Goal: Transaction & Acquisition: Register for event/course

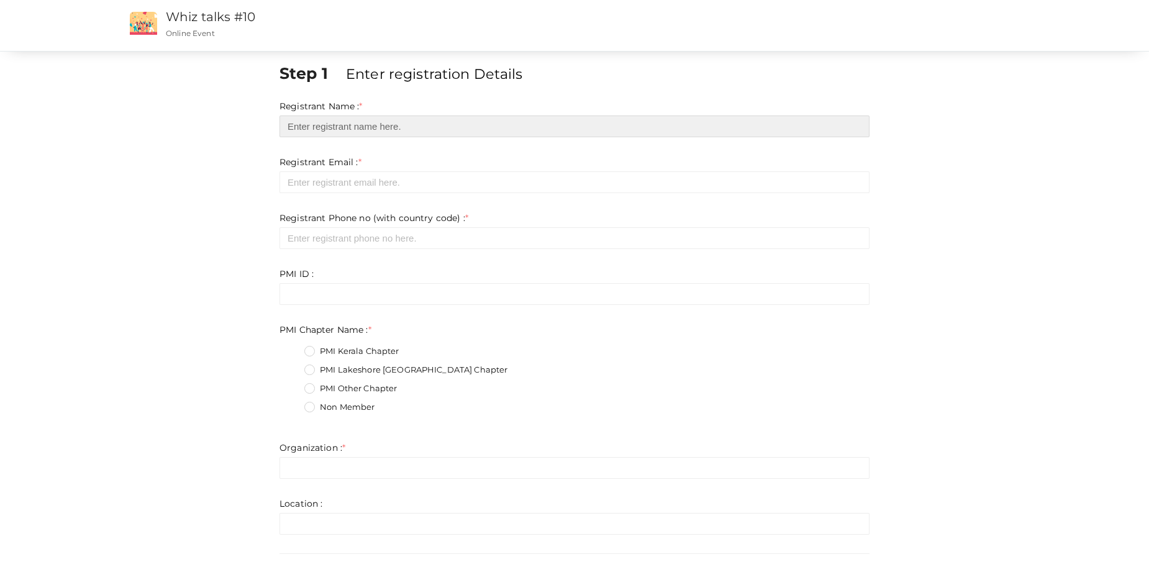
click at [316, 124] on input "text" at bounding box center [574, 126] width 590 height 22
click at [367, 125] on input "text" at bounding box center [574, 126] width 590 height 22
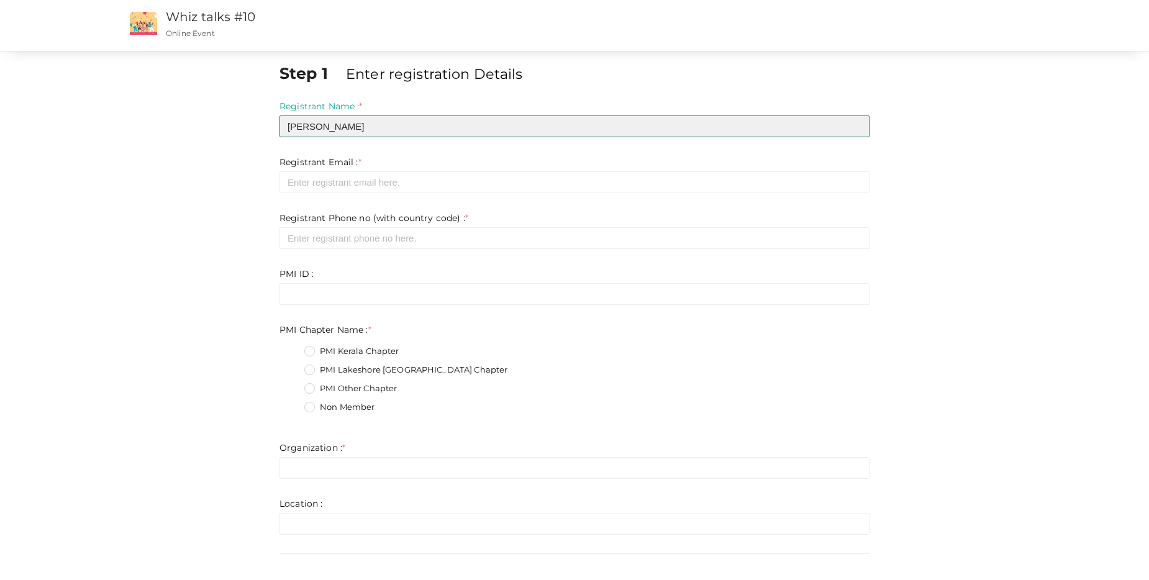
type input "[PERSON_NAME]"
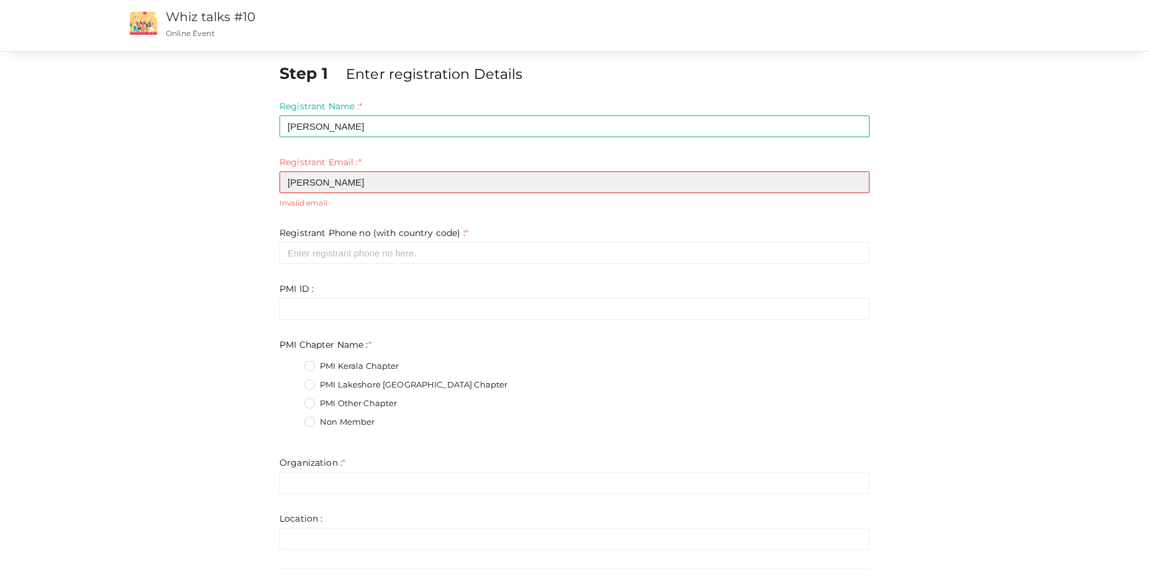
type input "[PERSON_NAME][EMAIL_ADDRESS][DOMAIN_NAME]"
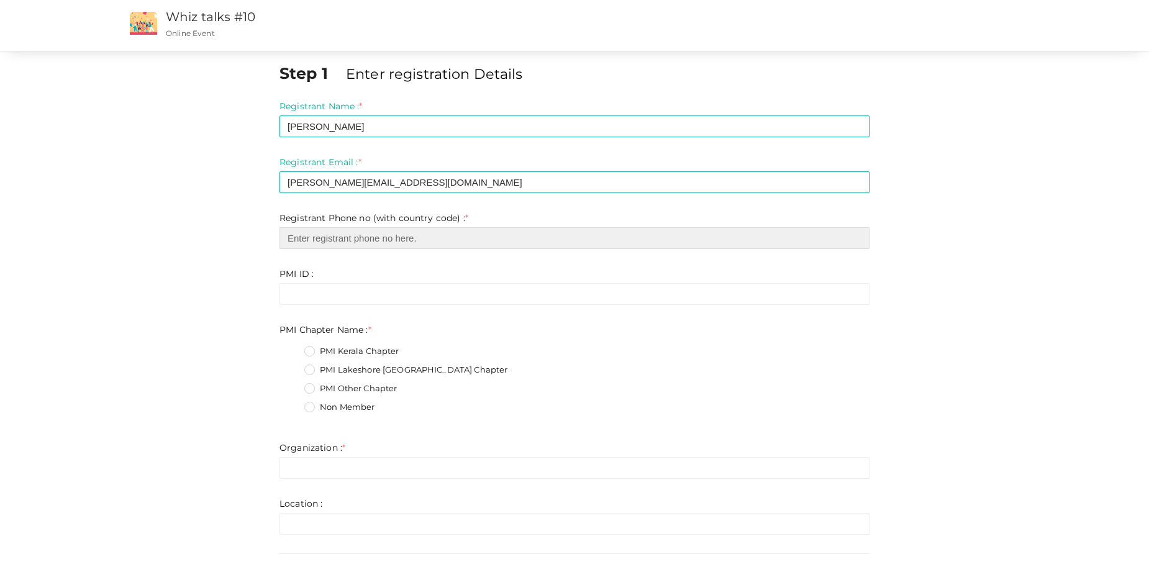
click at [374, 238] on input "number" at bounding box center [574, 238] width 590 height 22
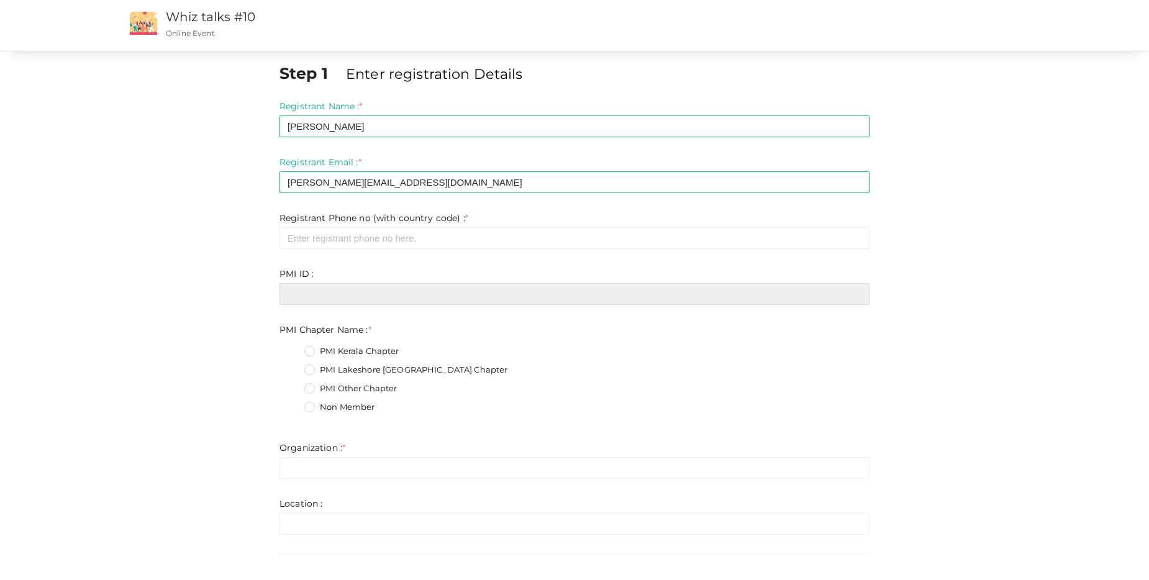
click at [312, 295] on input "text" at bounding box center [574, 294] width 590 height 22
paste input "1983560"
type input "1983560"
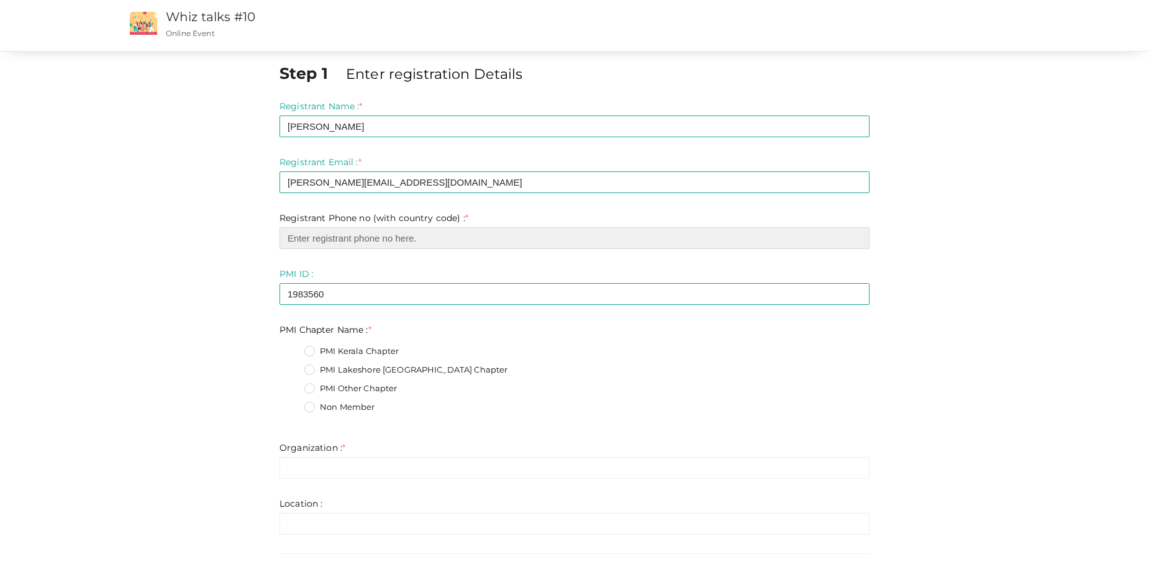
click at [418, 240] on input "number" at bounding box center [574, 238] width 590 height 22
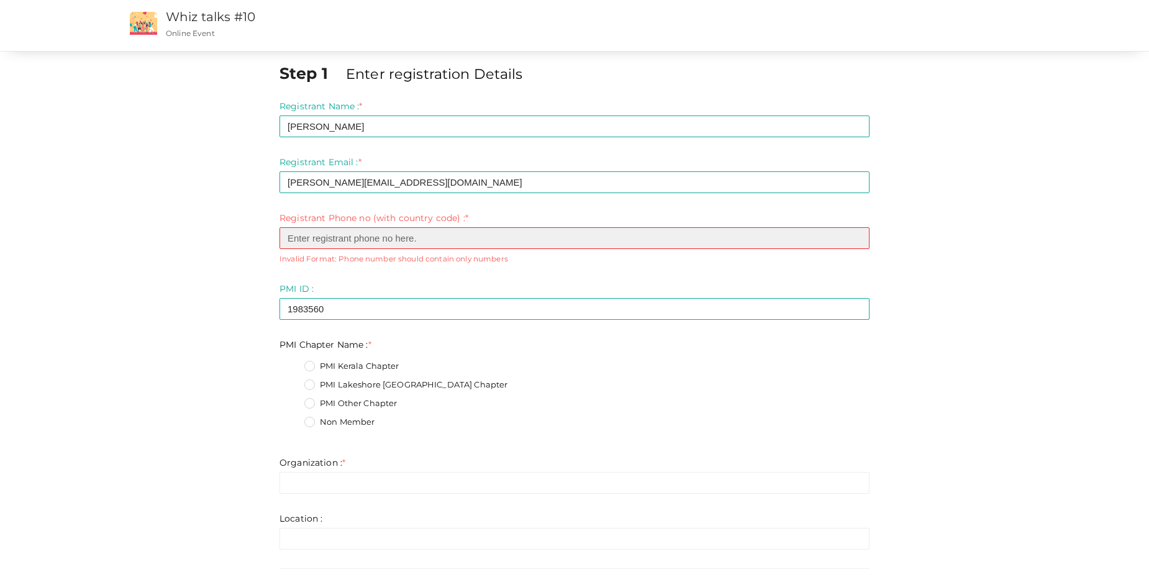
click at [302, 238] on input "number" at bounding box center [574, 238] width 590 height 22
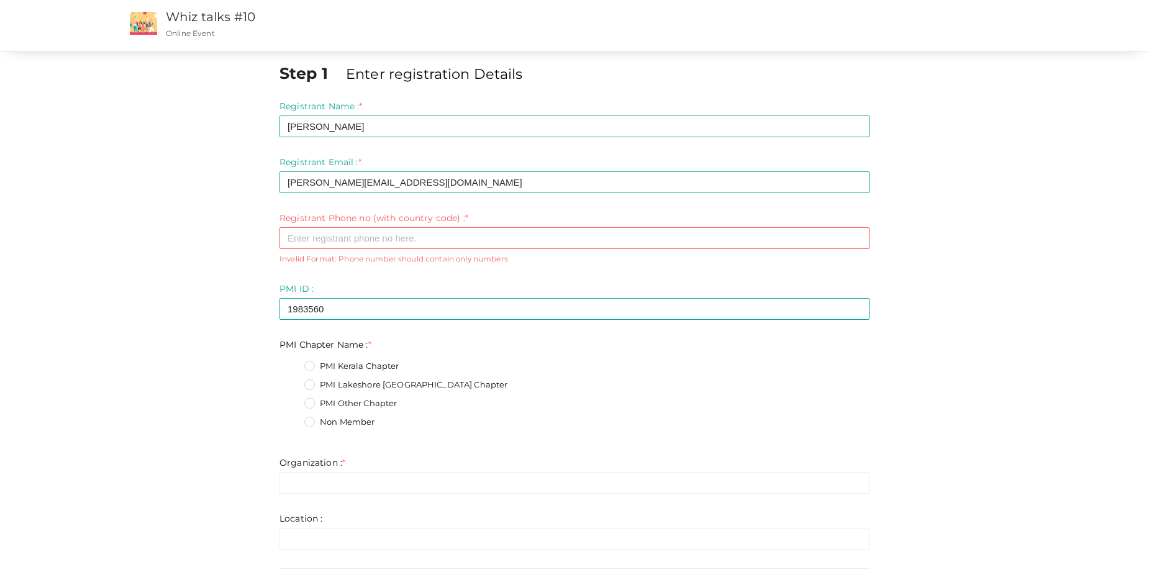
click at [309, 386] on label "PMI Lakeshore [GEOGRAPHIC_DATA] Chapter" at bounding box center [405, 385] width 203 height 12
click at [292, 381] on Name\+1 "PMI Lakeshore [GEOGRAPHIC_DATA] Chapter" at bounding box center [292, 381] width 0 height 0
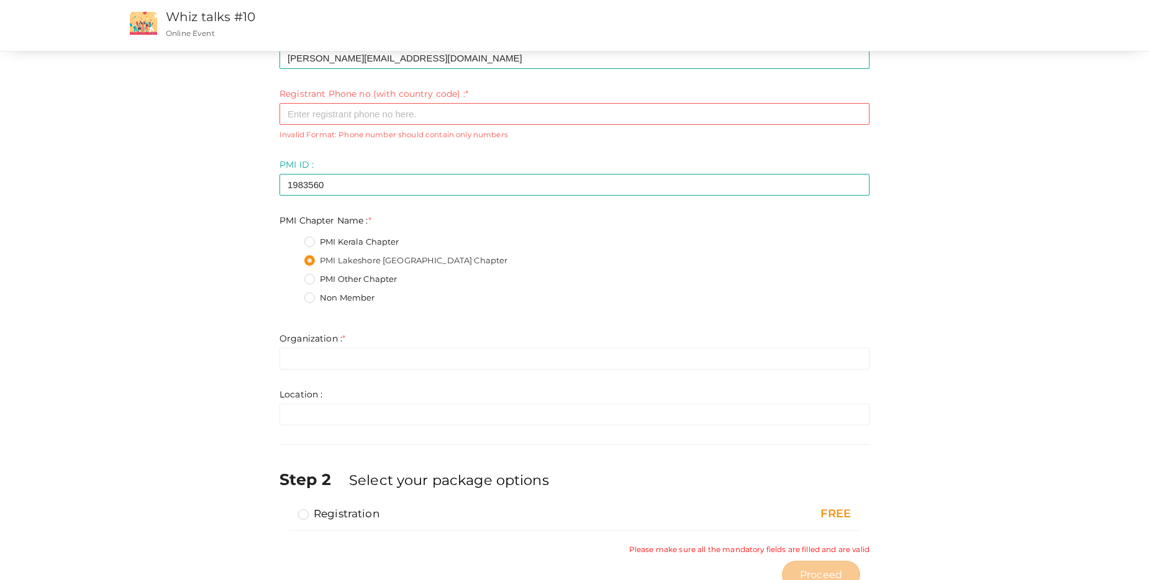
scroll to position [170, 0]
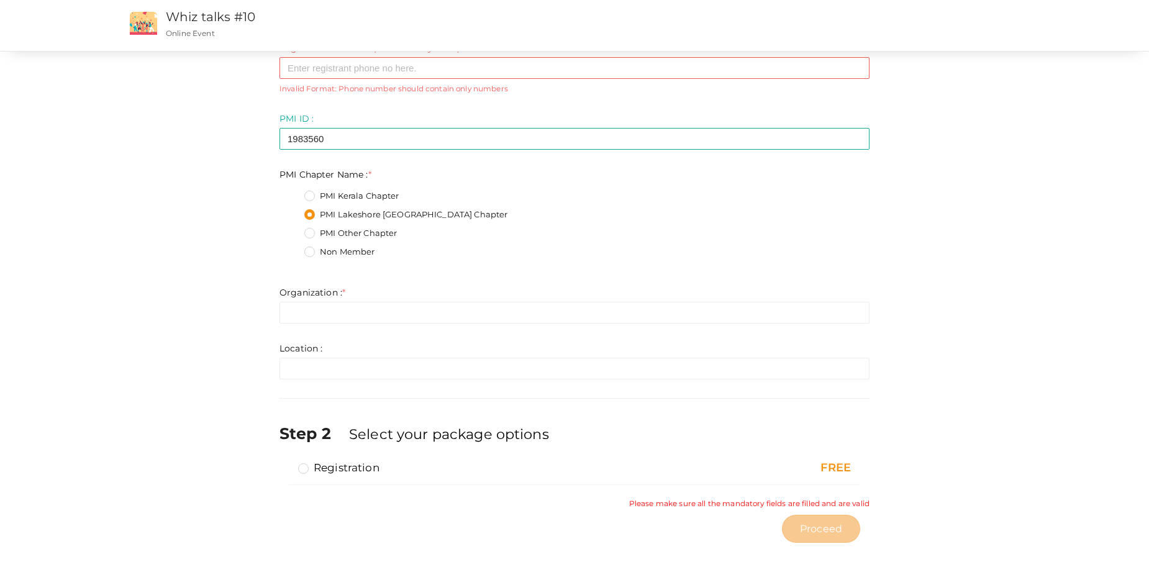
click at [303, 466] on label "Registration" at bounding box center [338, 467] width 81 height 15
click at [286, 463] on input "Registration" at bounding box center [286, 463] width 0 height 0
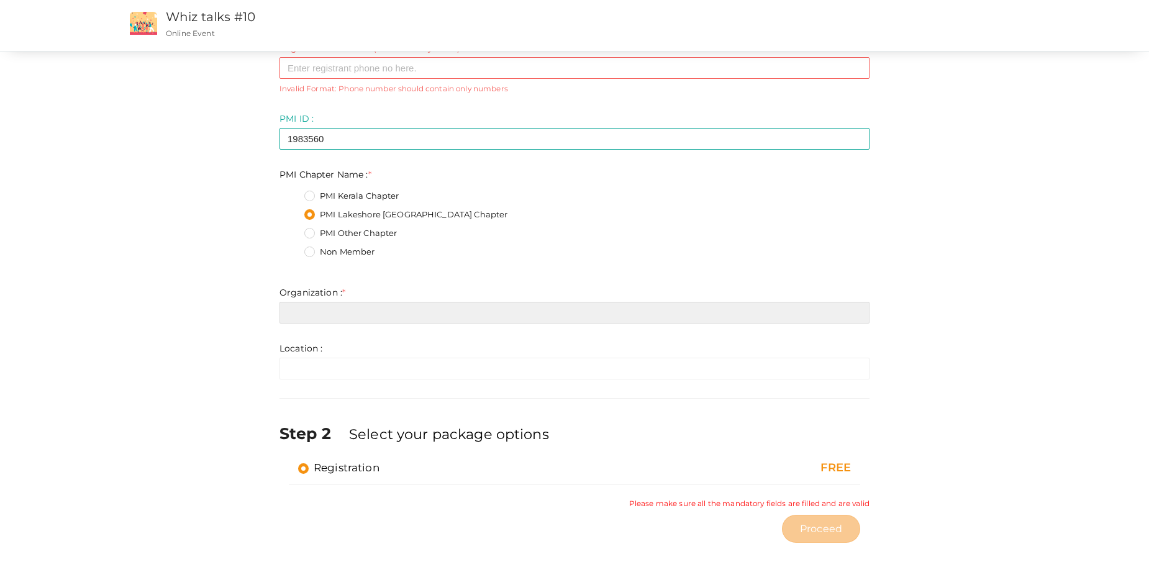
click at [330, 310] on input "text" at bounding box center [574, 313] width 590 height 22
type input "[DOMAIN_NAME]"
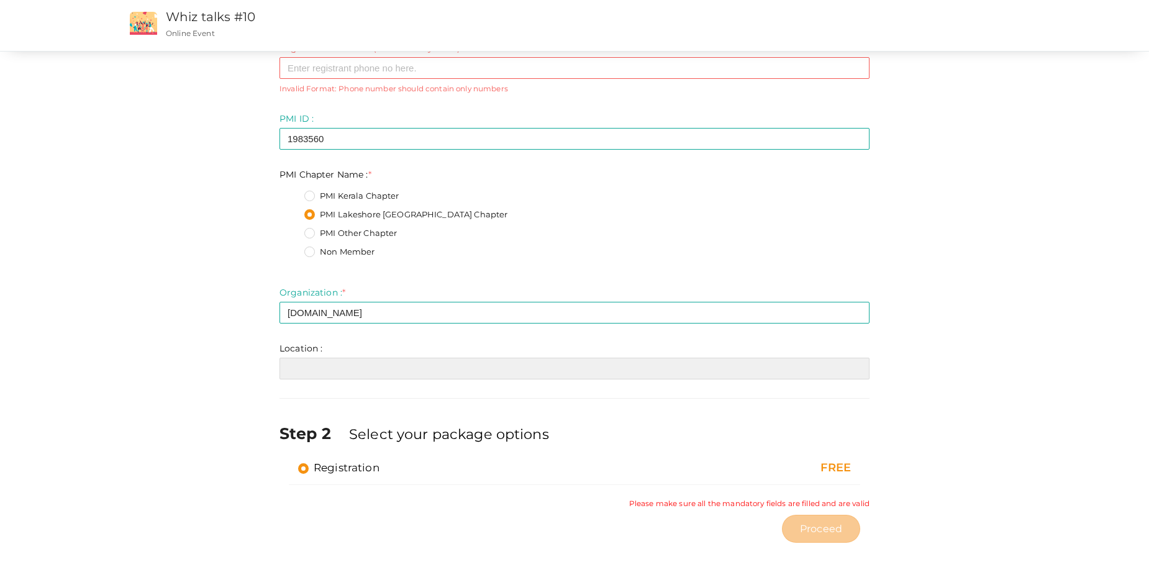
click at [384, 369] on input "text" at bounding box center [574, 369] width 590 height 22
type input "[GEOGRAPHIC_DATA]"
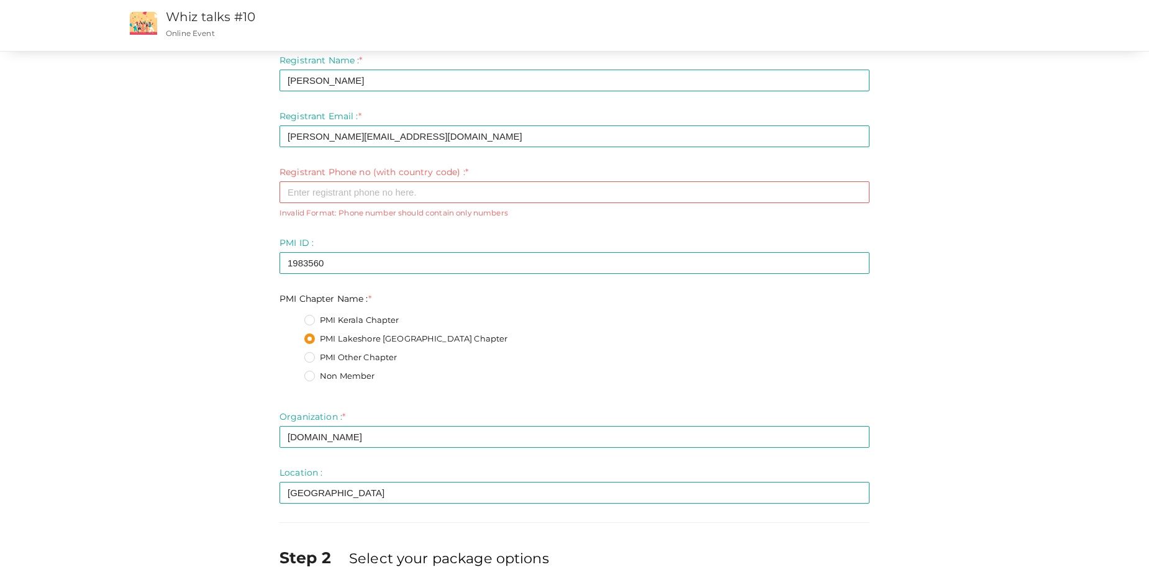
scroll to position [0, 0]
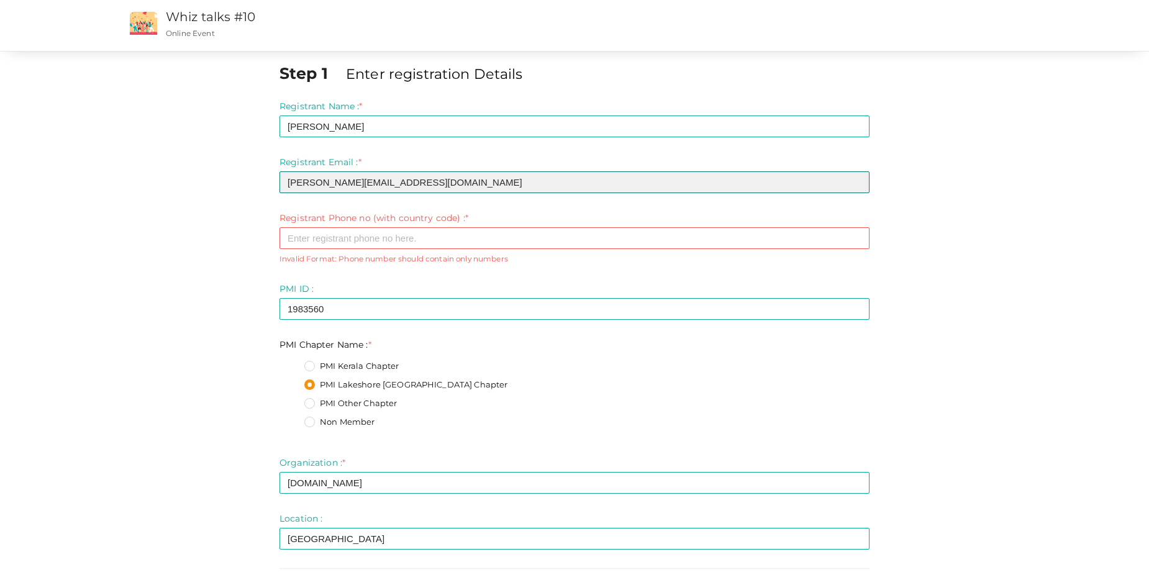
click at [470, 184] on input "[PERSON_NAME][EMAIL_ADDRESS][DOMAIN_NAME]" at bounding box center [574, 182] width 590 height 22
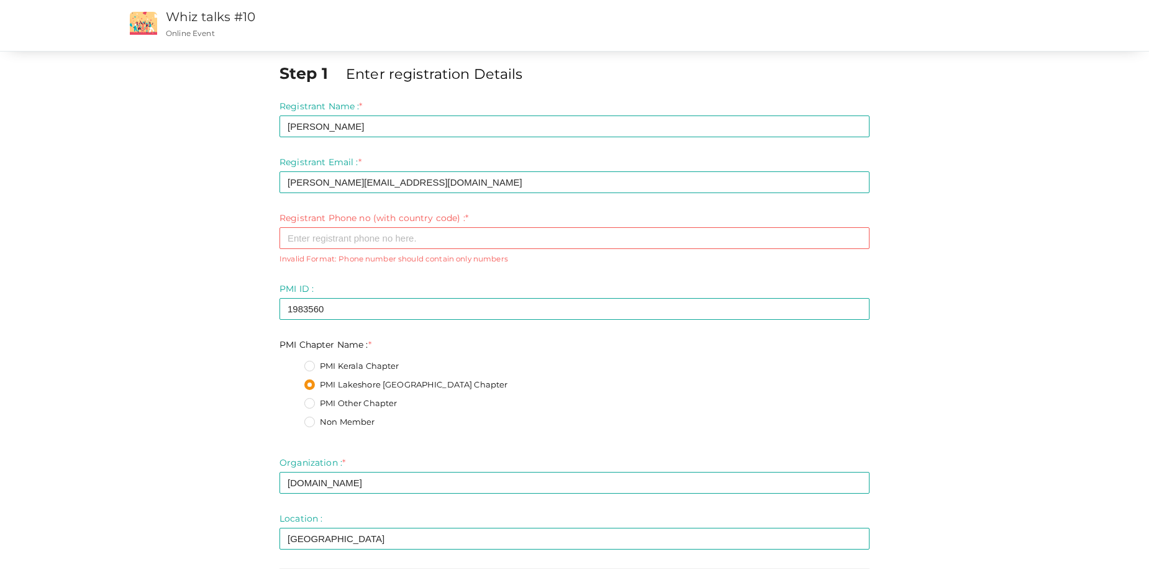
click at [456, 153] on form "Registrant Name : * [PERSON_NAME] Required. Invalid email Invalid phone number …" at bounding box center [574, 325] width 590 height 450
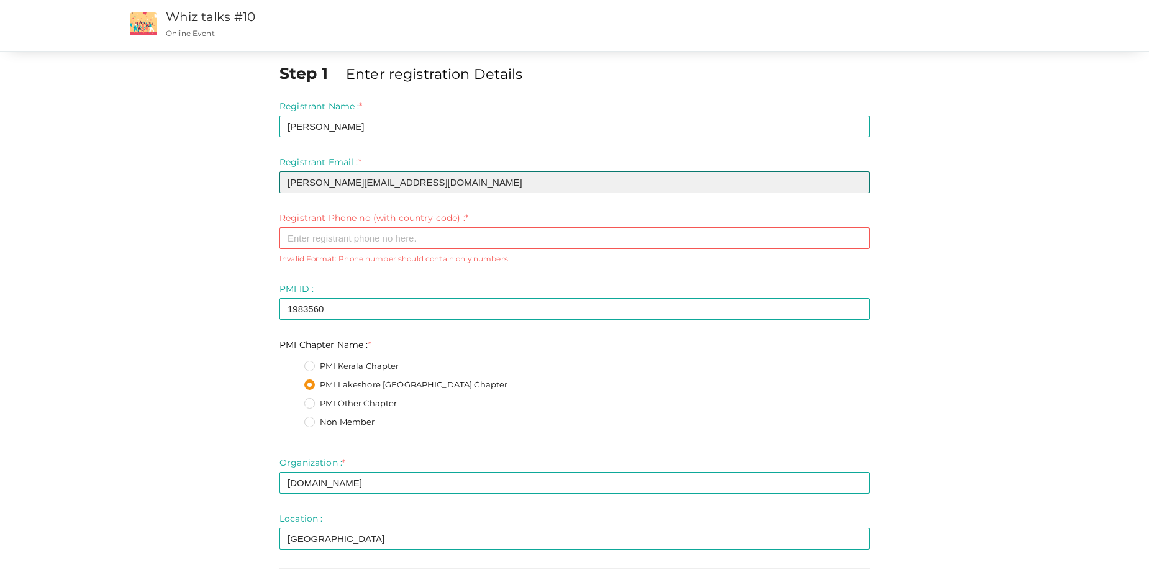
click at [285, 183] on input "[PERSON_NAME][EMAIL_ADDRESS][DOMAIN_NAME]" at bounding box center [574, 182] width 590 height 22
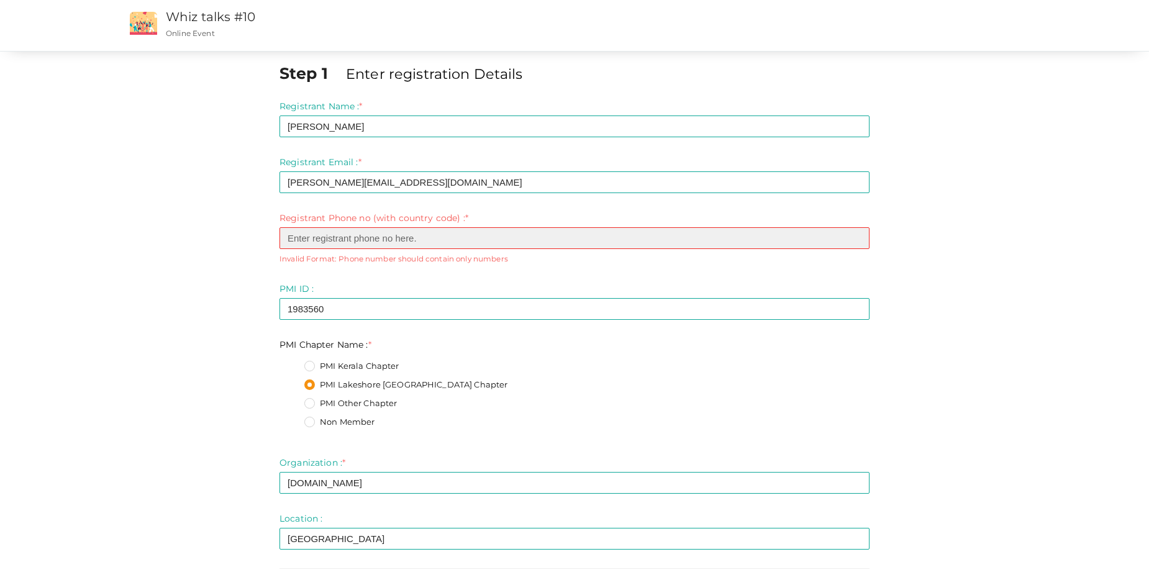
click at [543, 242] on input "number" at bounding box center [574, 238] width 590 height 22
click at [306, 238] on input "number" at bounding box center [574, 238] width 590 height 22
click at [321, 238] on input "number" at bounding box center [574, 238] width 590 height 22
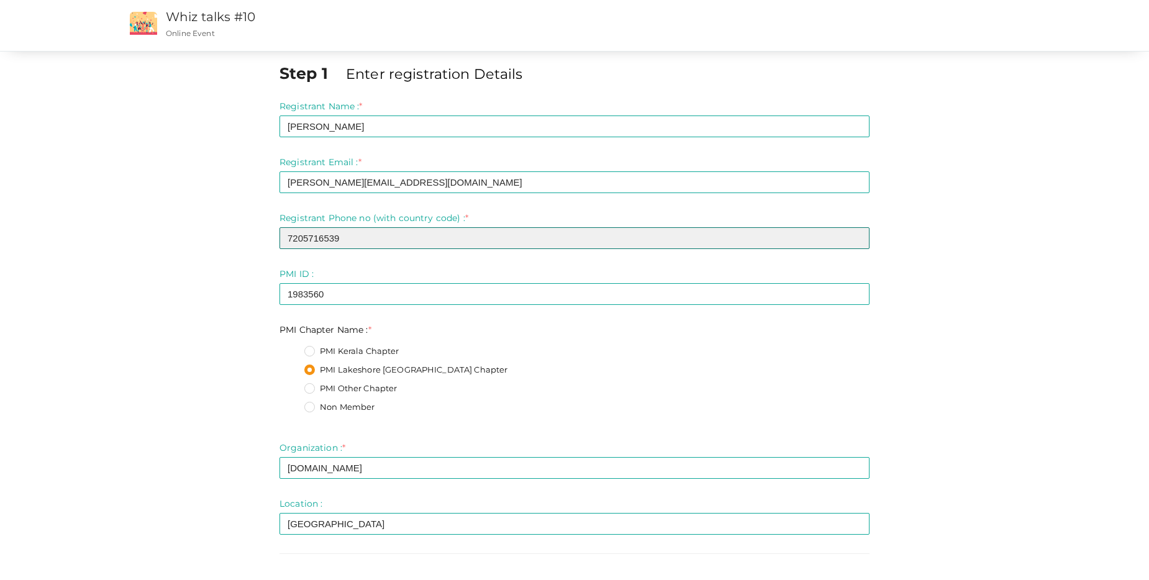
type input "7205716539"
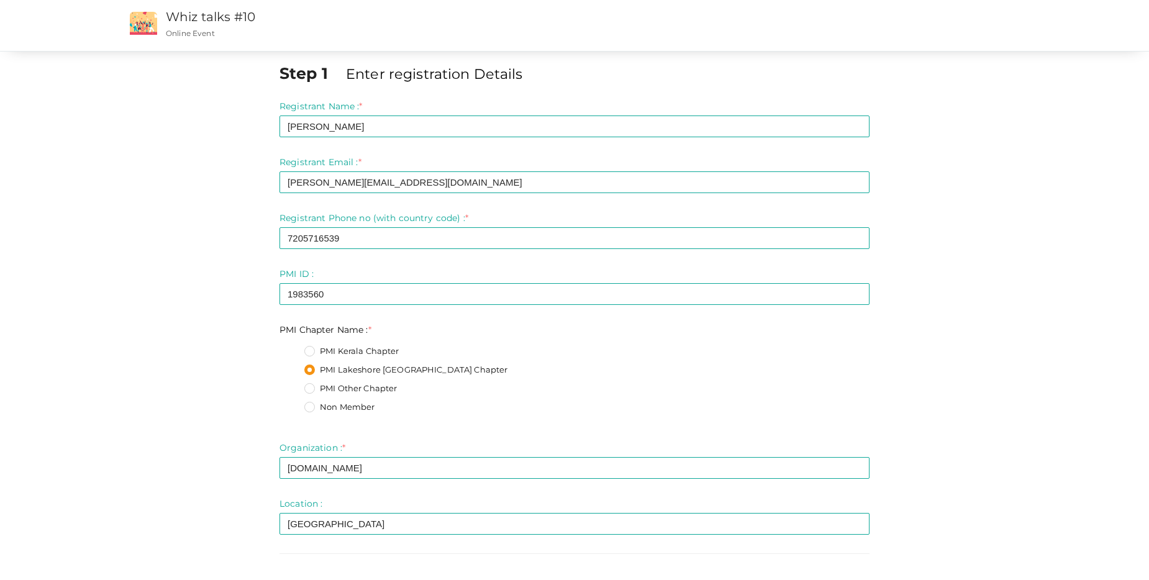
click at [368, 264] on form "Registrant Name : * [PERSON_NAME] Required. Invalid email Invalid phone number …" at bounding box center [574, 317] width 590 height 435
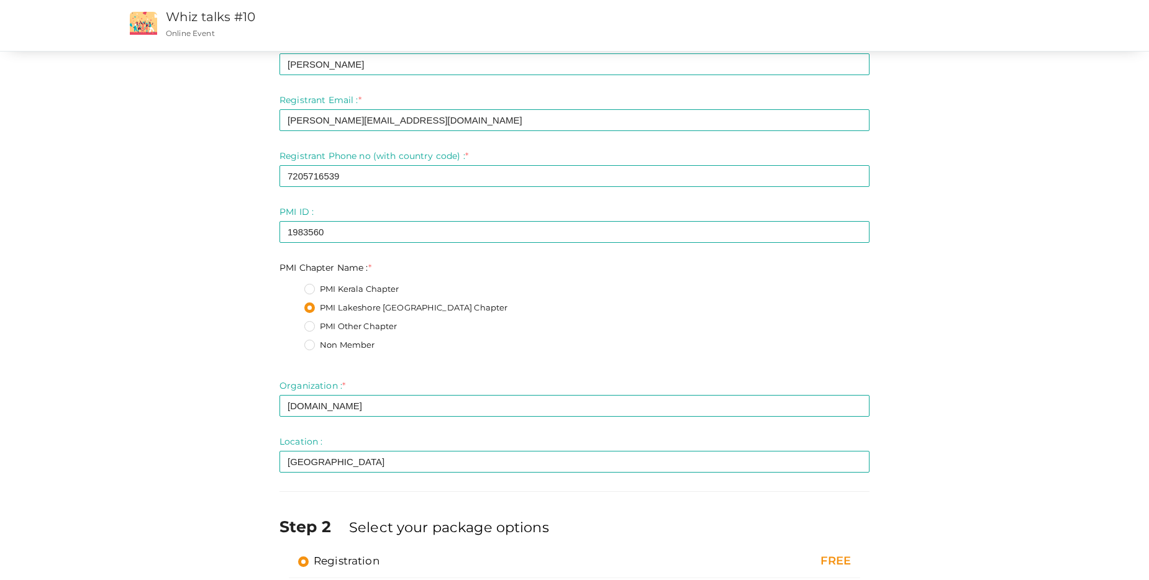
scroll to position [145, 0]
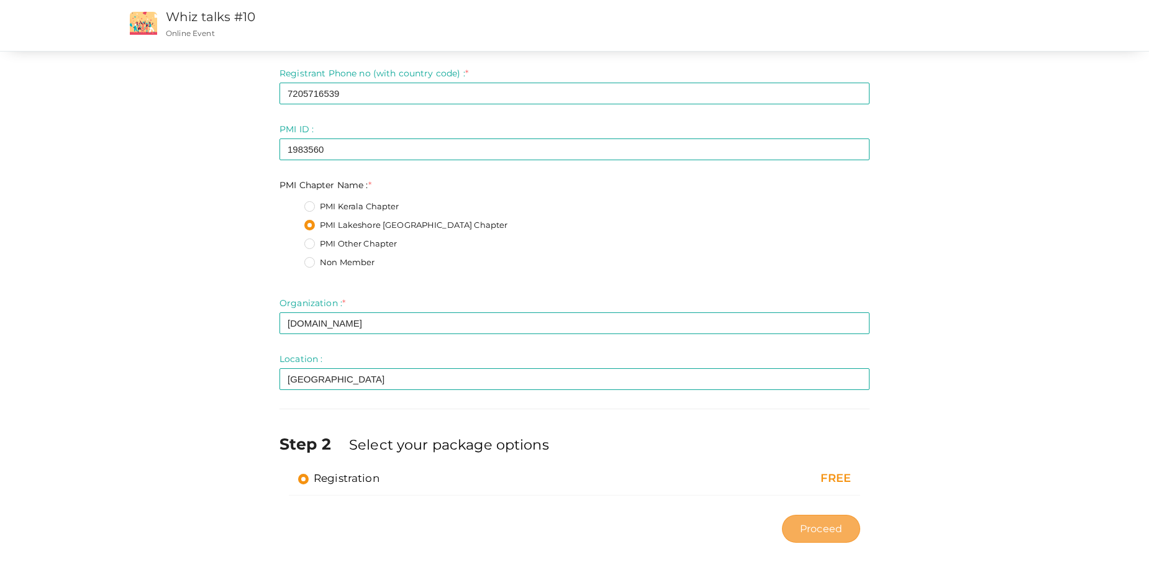
click at [829, 528] on span "Proceed" at bounding box center [821, 529] width 42 height 14
